Goal: Transaction & Acquisition: Purchase product/service

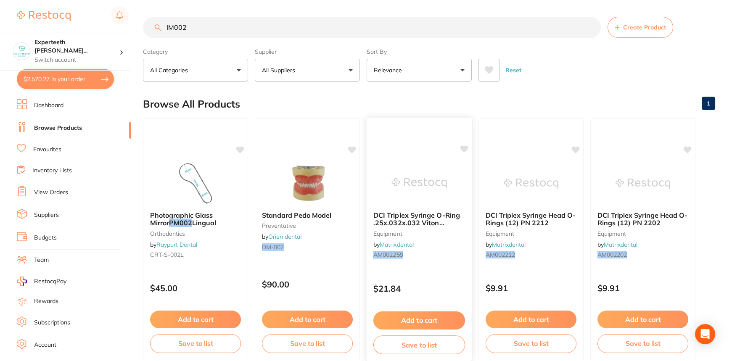
scroll to position [885, 0]
click at [54, 148] on link "Favourites" at bounding box center [47, 150] width 28 height 8
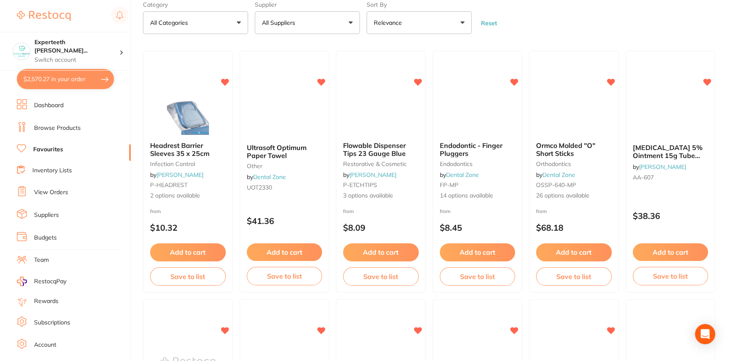
scroll to position [38, 0]
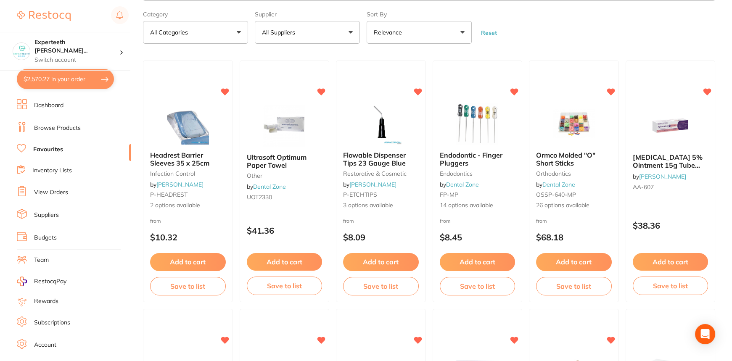
click at [53, 125] on link "Browse Products" at bounding box center [57, 128] width 47 height 8
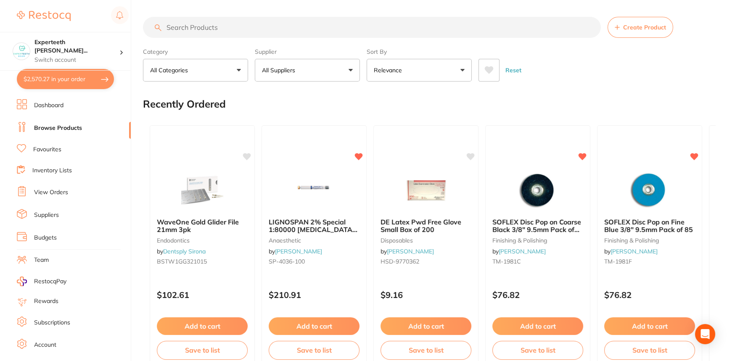
click at [189, 24] on input "search" at bounding box center [372, 27] width 458 height 21
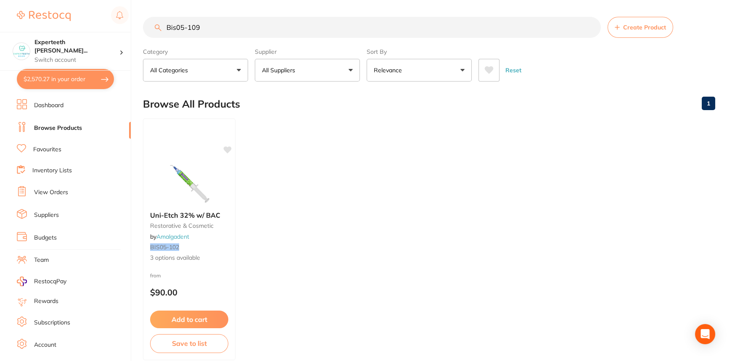
drag, startPoint x: 202, startPoint y: 34, endPoint x: 53, endPoint y: 10, distance: 151.4
click at [53, 10] on div "$2,570.27 Experteeth [PERSON_NAME]... Switch account Experteeth Eastwood West $…" at bounding box center [366, 180] width 732 height 361
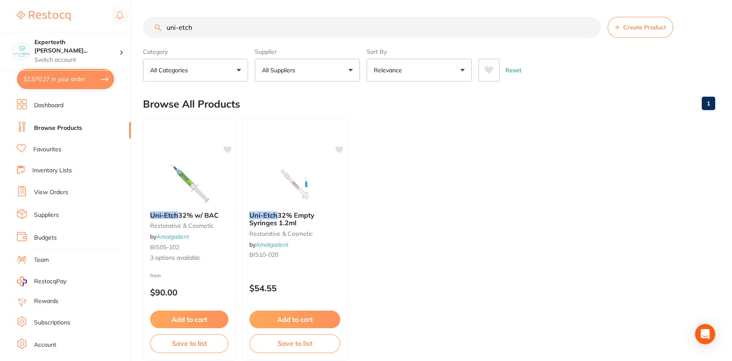
drag, startPoint x: 201, startPoint y: 25, endPoint x: 115, endPoint y: 31, distance: 86.9
click at [115, 31] on div "$2,570.27 Experteeth [PERSON_NAME]... Switch account Experteeth Eastwood West $…" at bounding box center [366, 180] width 732 height 361
click at [221, 28] on input "uni-etch" at bounding box center [372, 27] width 458 height 21
drag, startPoint x: 221, startPoint y: 28, endPoint x: 160, endPoint y: 29, distance: 61.4
click at [160, 29] on div "uni-etch Create Product" at bounding box center [429, 27] width 572 height 21
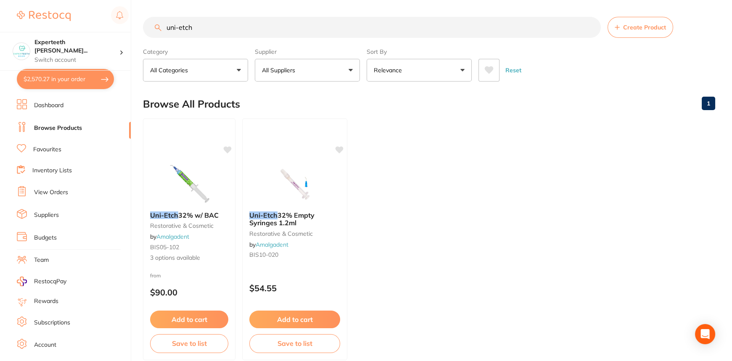
click at [277, 38] on section "uni-etch Create Product Category All Categories All Categories restorative & co…" at bounding box center [429, 49] width 572 height 65
click at [266, 29] on input "uni-etch" at bounding box center [372, 27] width 458 height 21
drag, startPoint x: 197, startPoint y: 26, endPoint x: 0, endPoint y: -34, distance: 206.1
click at [0, 0] on html "$2,570.27 Experteeth [PERSON_NAME]... Switch account Experteeth Eastwood West $…" at bounding box center [366, 180] width 732 height 361
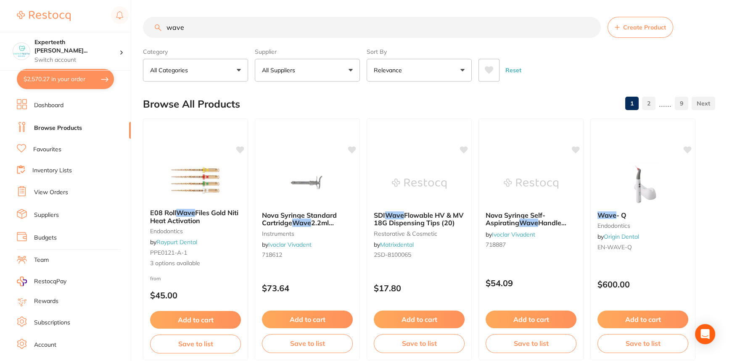
drag, startPoint x: 229, startPoint y: 34, endPoint x: 155, endPoint y: 33, distance: 74.0
click at [155, 33] on input "wave" at bounding box center [372, 27] width 458 height 21
type input "wave"
click at [56, 143] on ul "Dashboard Browse Products Favourites Inventory Lists View Orders Suppliers Budg…" at bounding box center [74, 244] width 114 height 290
click at [52, 149] on link "Favourites" at bounding box center [47, 150] width 28 height 8
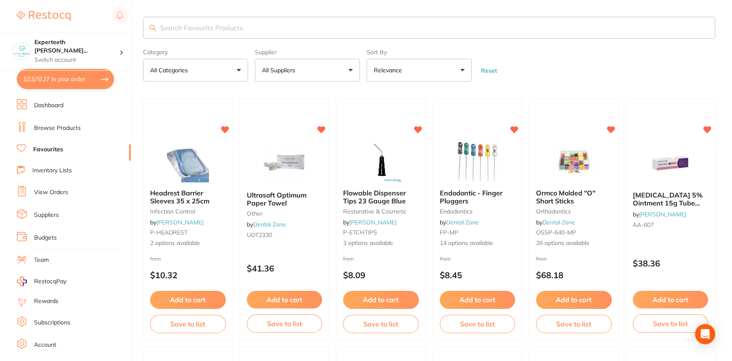
click at [49, 131] on link "Browse Products" at bounding box center [57, 128] width 47 height 8
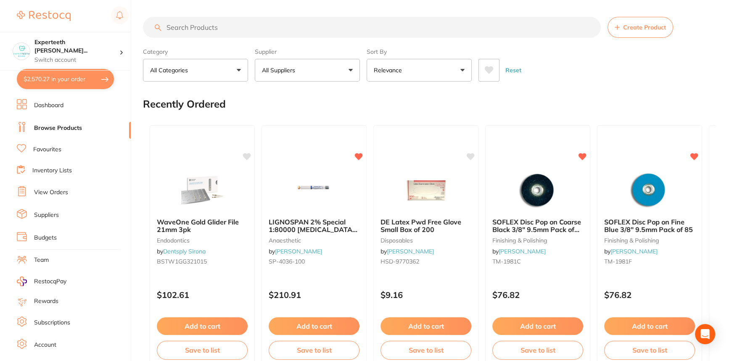
click at [197, 30] on input "search" at bounding box center [372, 27] width 458 height 21
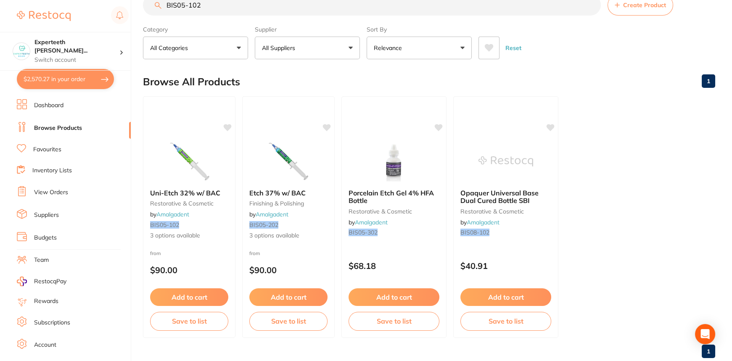
scroll to position [42, 0]
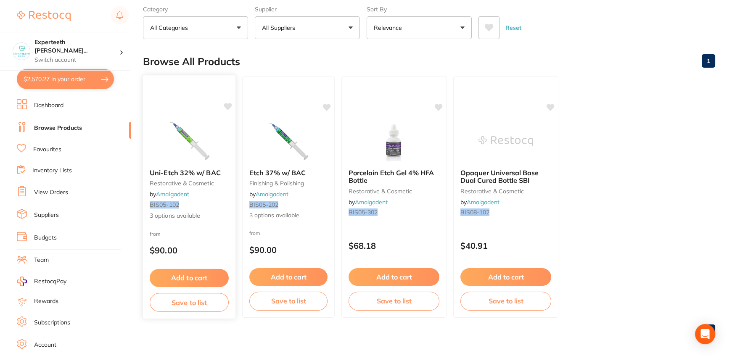
type input "BIS05-102"
click at [197, 166] on div "Uni-Etch 32% w/ BAC restorative & cosmetic by Amalgadent BIS05-102 3 options av…" at bounding box center [189, 194] width 93 height 65
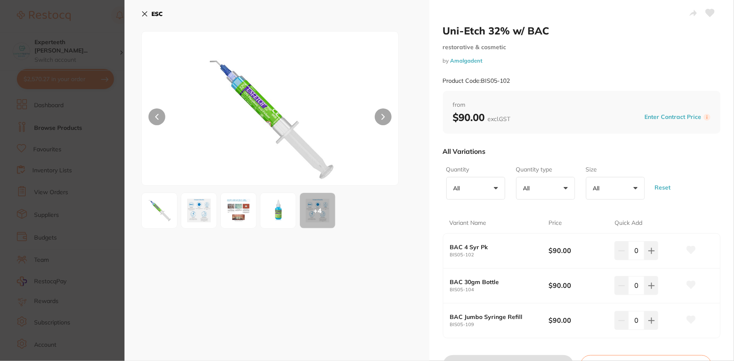
scroll to position [76, 0]
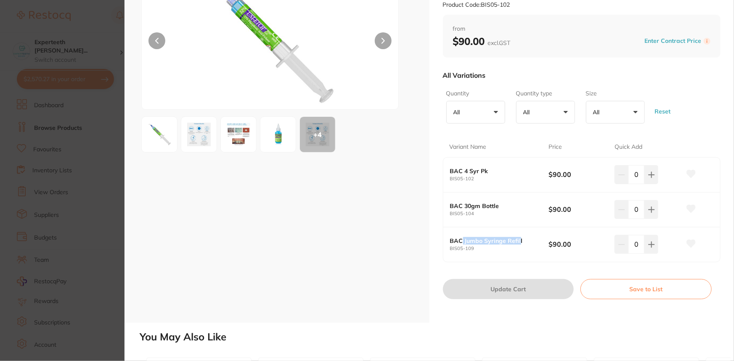
drag, startPoint x: 480, startPoint y: 241, endPoint x: 518, endPoint y: 241, distance: 38.3
click at [518, 241] on b "BAC Jumbo Syringe Refill" at bounding box center [494, 241] width 89 height 7
click at [564, 258] on div "BAC Jumbo Syringe Refill BIS05-109 $90.00 0" at bounding box center [581, 245] width 277 height 34
click at [651, 246] on icon at bounding box center [651, 244] width 7 height 7
type input "1"
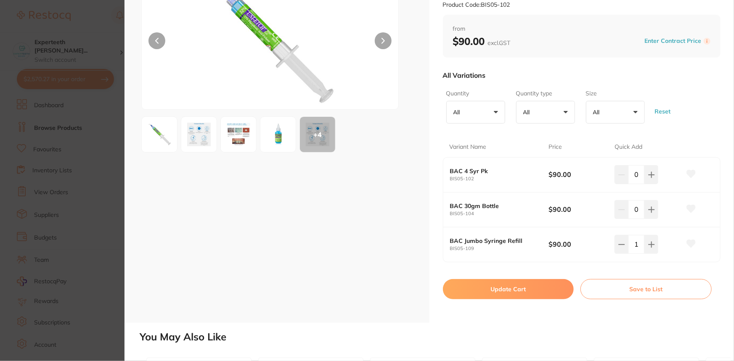
click at [526, 293] on button "Update Cart" at bounding box center [508, 289] width 131 height 20
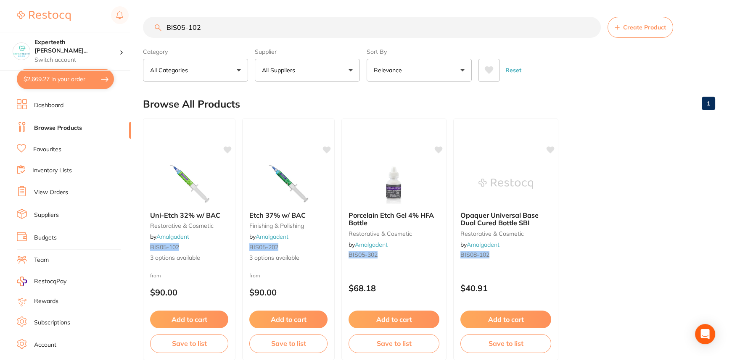
drag, startPoint x: 217, startPoint y: 34, endPoint x: 0, endPoint y: -34, distance: 227.6
click at [0, 0] on html "$2,669.27 Experteeth [PERSON_NAME]... Switch account Experteeth Eastwood West $…" at bounding box center [366, 180] width 732 height 361
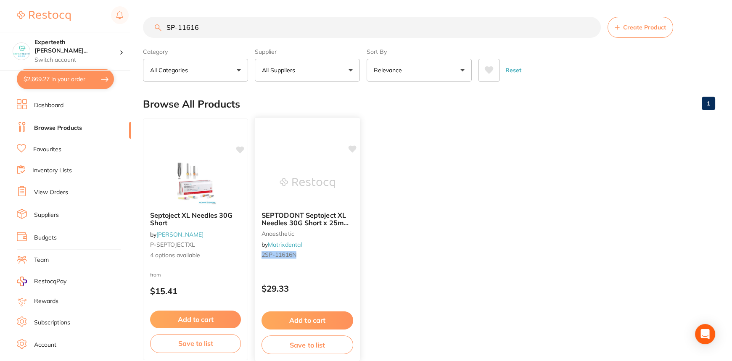
type input "SP-11616"
click at [323, 223] on span "SEPTODONT Septoject XL Needles 30G Short x 25mm (100)" at bounding box center [306, 223] width 88 height 24
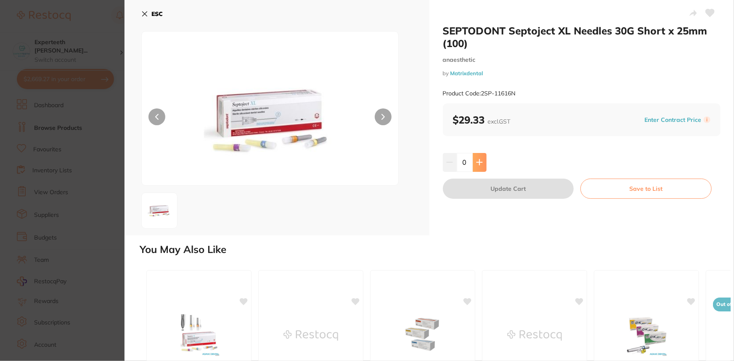
click at [485, 159] on button at bounding box center [480, 162] width 14 height 19
type input "1"
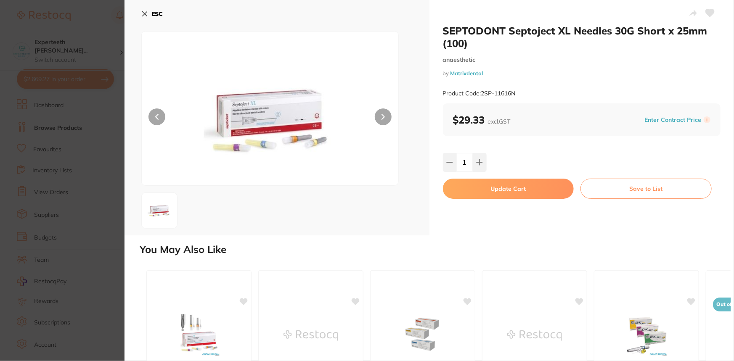
click at [513, 185] on button "Update Cart" at bounding box center [508, 189] width 131 height 20
checkbox input "false"
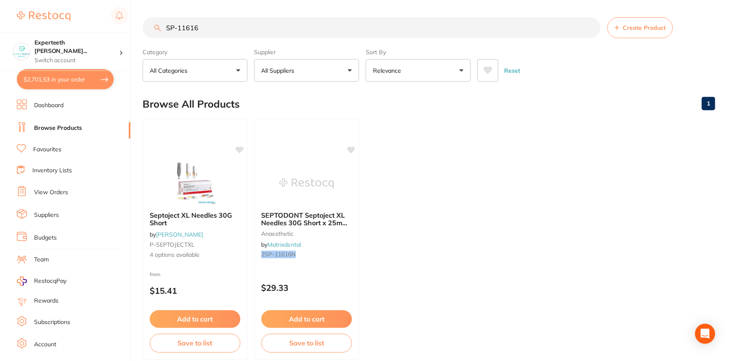
scroll to position [0, 0]
drag, startPoint x: 296, startPoint y: 29, endPoint x: 0, endPoint y: 22, distance: 295.8
click at [0, 22] on div "$2,701.53 Experteeth [PERSON_NAME]... Switch account Experteeth Eastwood West $…" at bounding box center [366, 180] width 732 height 361
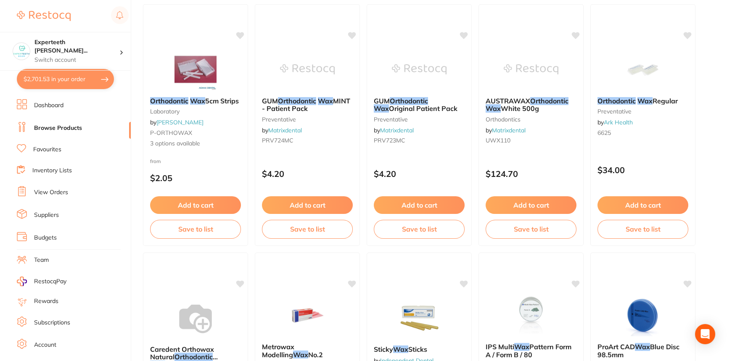
scroll to position [0, 0]
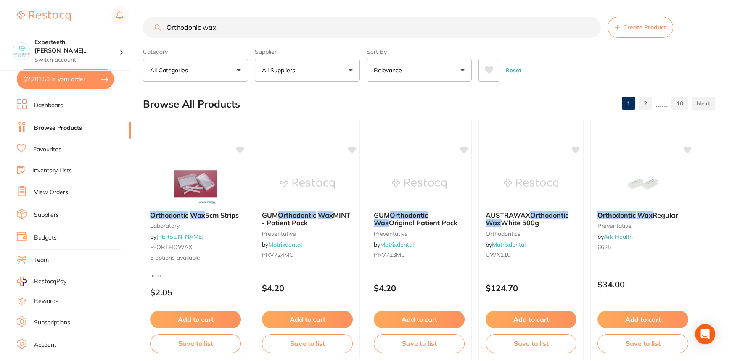
click at [291, 31] on input "Orthodonic wax" at bounding box center [372, 27] width 458 height 21
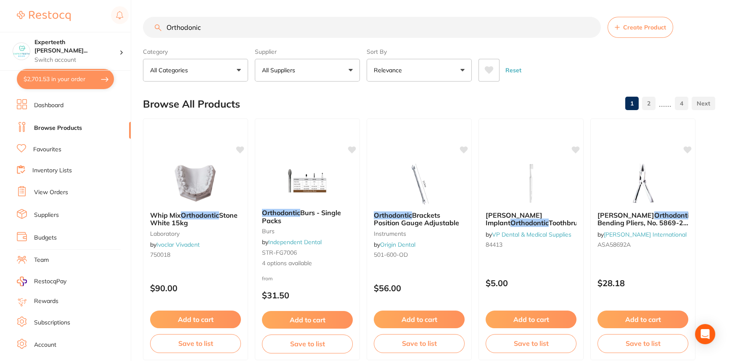
click at [220, 28] on input "Orthodonic" at bounding box center [372, 27] width 458 height 21
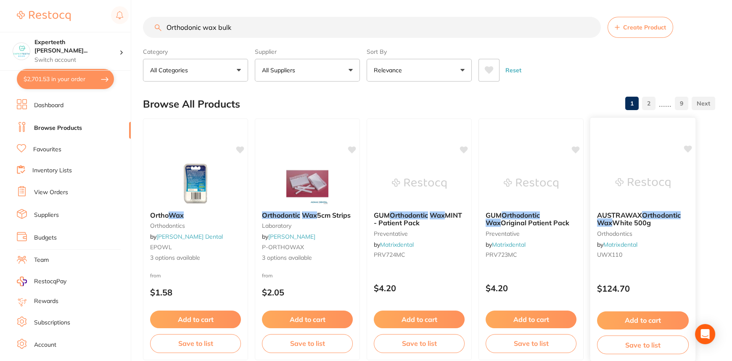
click at [671, 223] on b "AUSTRAWAX Orthodontic Wax White 500g" at bounding box center [643, 219] width 92 height 16
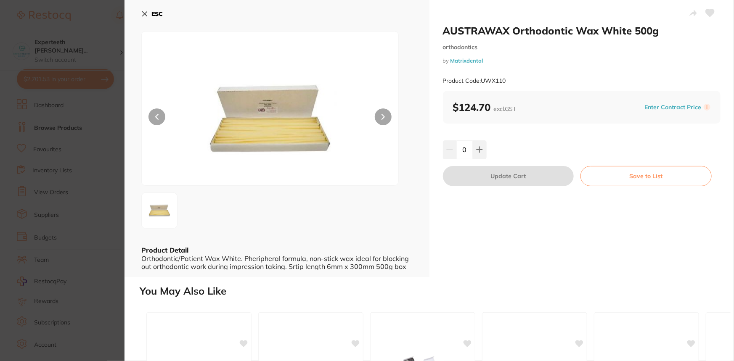
click at [143, 8] on button "ESC" at bounding box center [151, 14] width 21 height 14
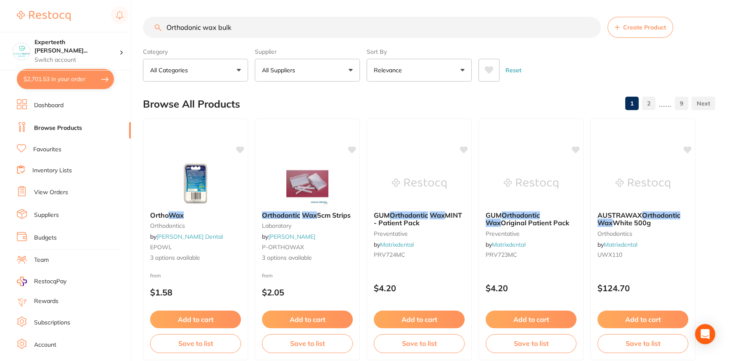
click at [252, 30] on input "Orthodonic wax bulk" at bounding box center [372, 27] width 458 height 21
type input "Orthodonic wax"
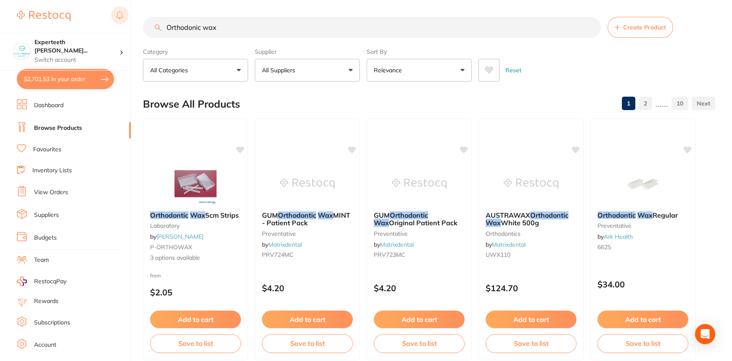
drag, startPoint x: 233, startPoint y: 26, endPoint x: 125, endPoint y: 23, distance: 108.1
click at [125, 23] on div "$2,701.53 Experteeth [PERSON_NAME]... Switch account Experteeth Eastwood West $…" at bounding box center [366, 180] width 732 height 361
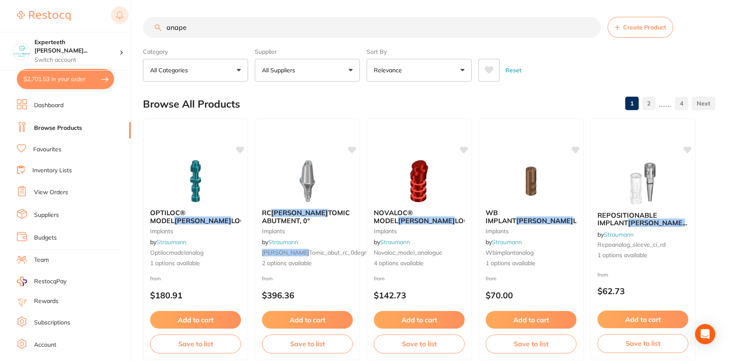
type input "anaper"
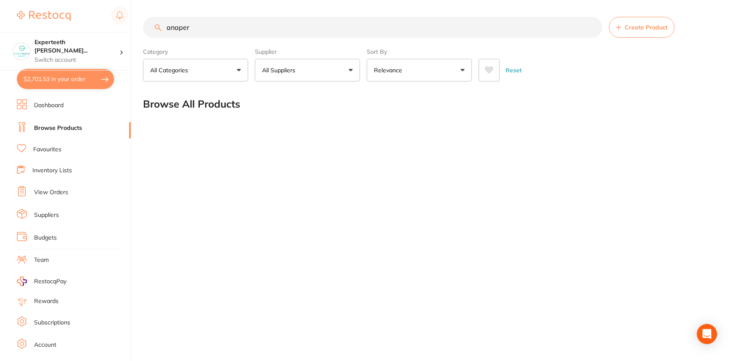
drag, startPoint x: 208, startPoint y: 32, endPoint x: 0, endPoint y: 0, distance: 210.2
click at [0, 0] on div "$2,701.53 Experteeth [PERSON_NAME]... Switch account Experteeth Eastwood West $…" at bounding box center [367, 180] width 734 height 361
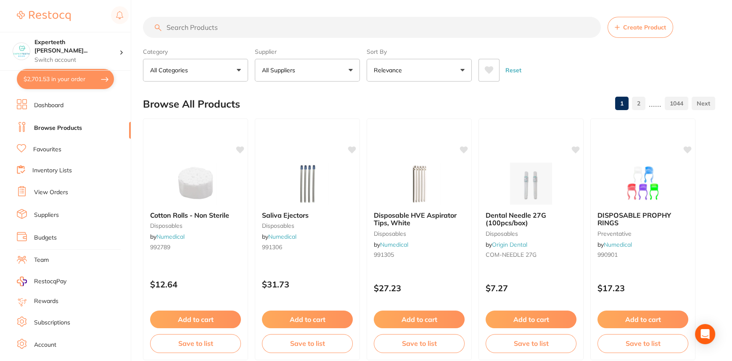
drag, startPoint x: 349, startPoint y: 95, endPoint x: 334, endPoint y: 90, distance: 16.5
click at [334, 90] on div "Browse All Products 1 2 ...... 1044" at bounding box center [429, 104] width 572 height 28
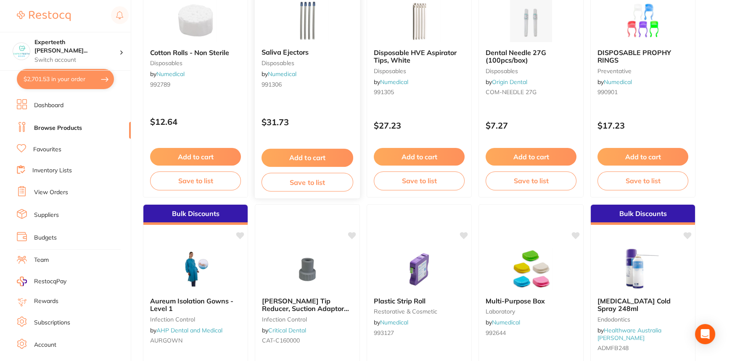
scroll to position [153, 0]
